Goal: Task Accomplishment & Management: Manage account settings

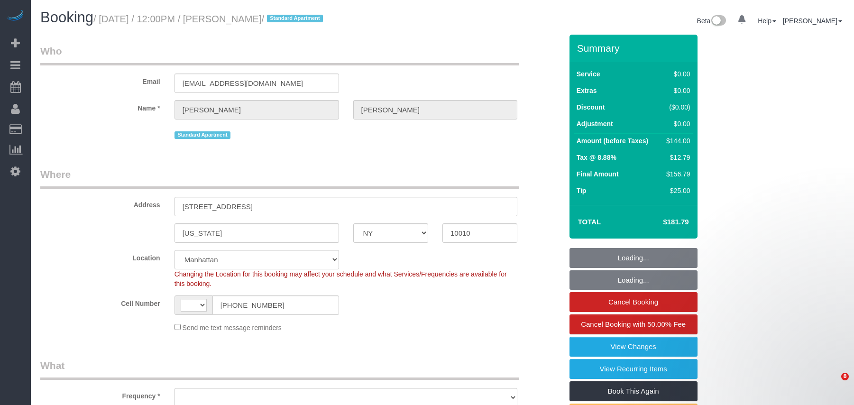
select select "NY"
select select "spot1"
select select "spot38"
select select "string:[GEOGRAPHIC_DATA]"
select select "number:89"
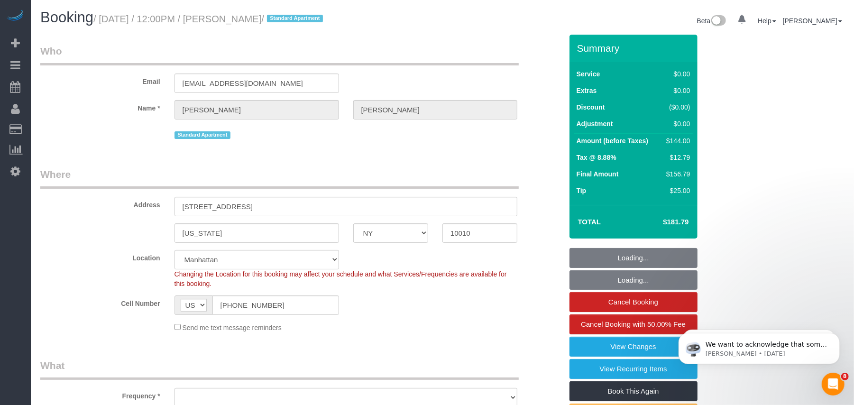
select select "number:90"
select select "number:15"
select select "number:5"
select select "1"
select select "object:1537"
